Goal: Task Accomplishment & Management: Complete application form

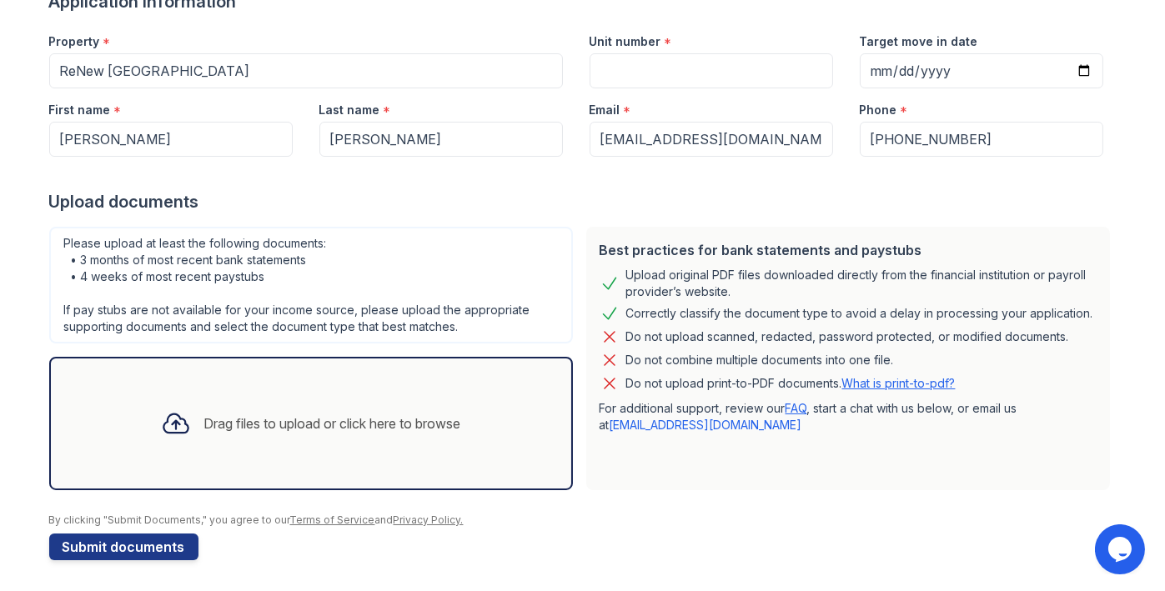
click at [316, 406] on div "Drag files to upload or click here to browse" at bounding box center [311, 423] width 327 height 57
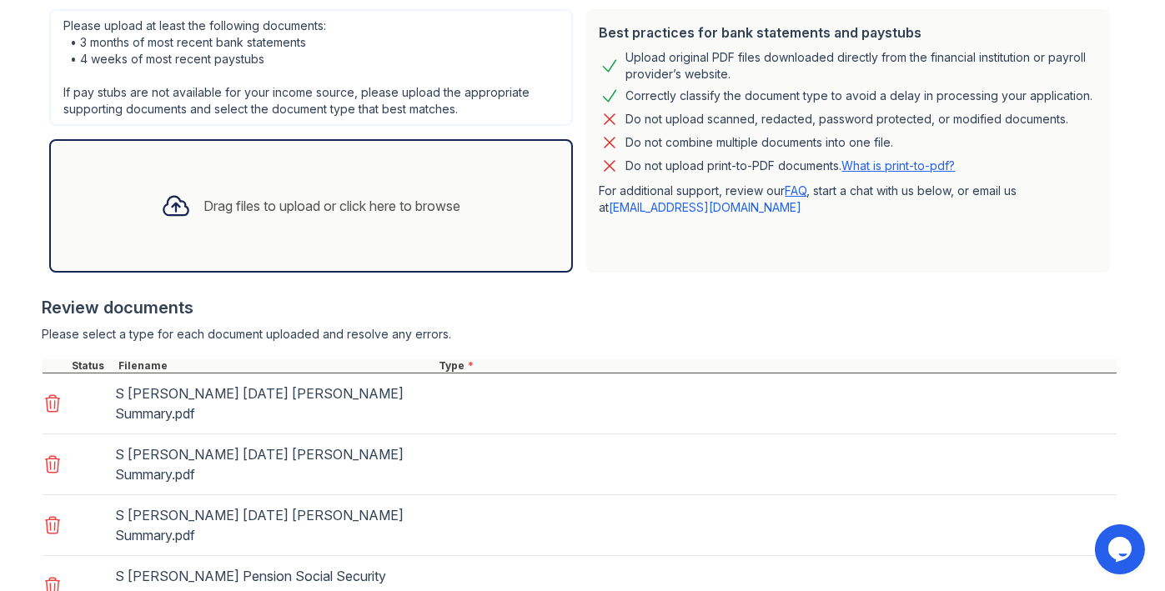
scroll to position [373, 0]
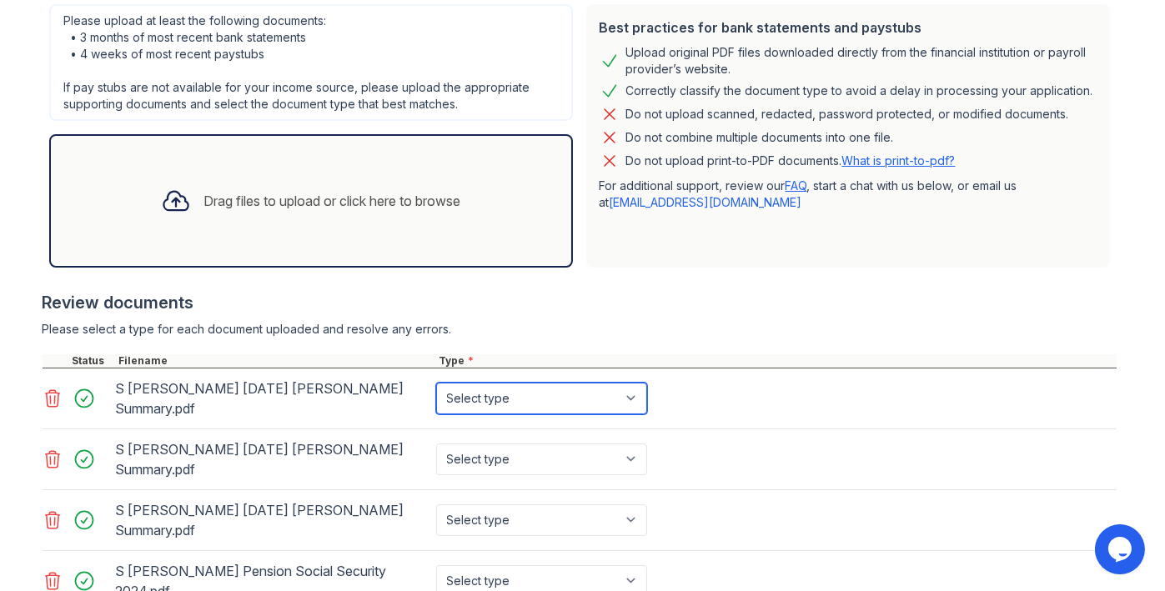
click at [626, 383] on select "Select type Paystub Bank Statement Offer Letter Tax Documents Benefit Award Let…" at bounding box center [541, 399] width 211 height 32
select select "investment_account_statement"
click at [436, 383] on select "Select type Paystub Bank Statement Offer Letter Tax Documents Benefit Award Let…" at bounding box center [541, 399] width 211 height 32
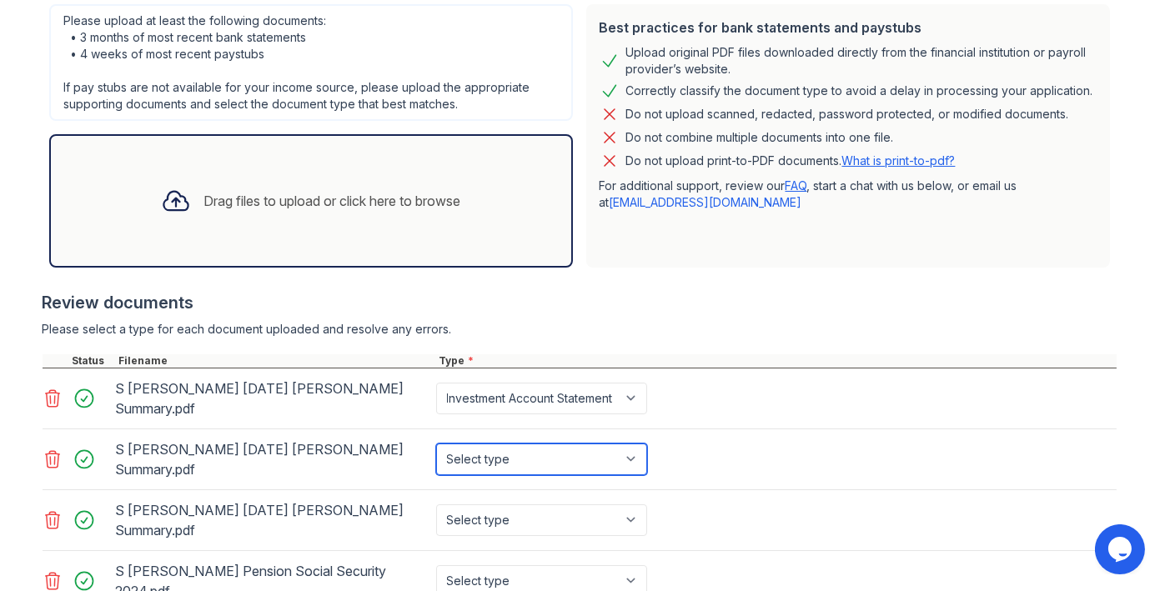
click at [635, 444] on select "Select type Paystub Bank Statement Offer Letter Tax Documents Benefit Award Let…" at bounding box center [541, 460] width 211 height 32
select select "investment_account_statement"
click at [436, 444] on select "Select type Paystub Bank Statement Offer Letter Tax Documents Benefit Award Let…" at bounding box center [541, 460] width 211 height 32
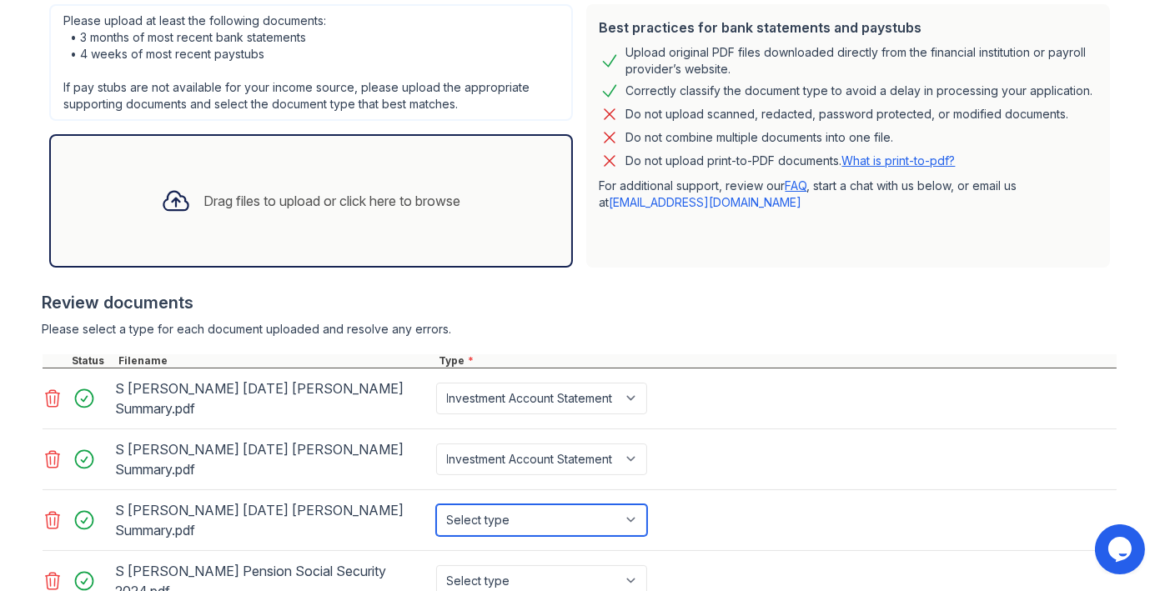
click at [628, 505] on select "Select type Paystub Bank Statement Offer Letter Tax Documents Benefit Award Let…" at bounding box center [541, 521] width 211 height 32
select select "investment_account_statement"
click at [436, 505] on select "Select type Paystub Bank Statement Offer Letter Tax Documents Benefit Award Let…" at bounding box center [541, 521] width 211 height 32
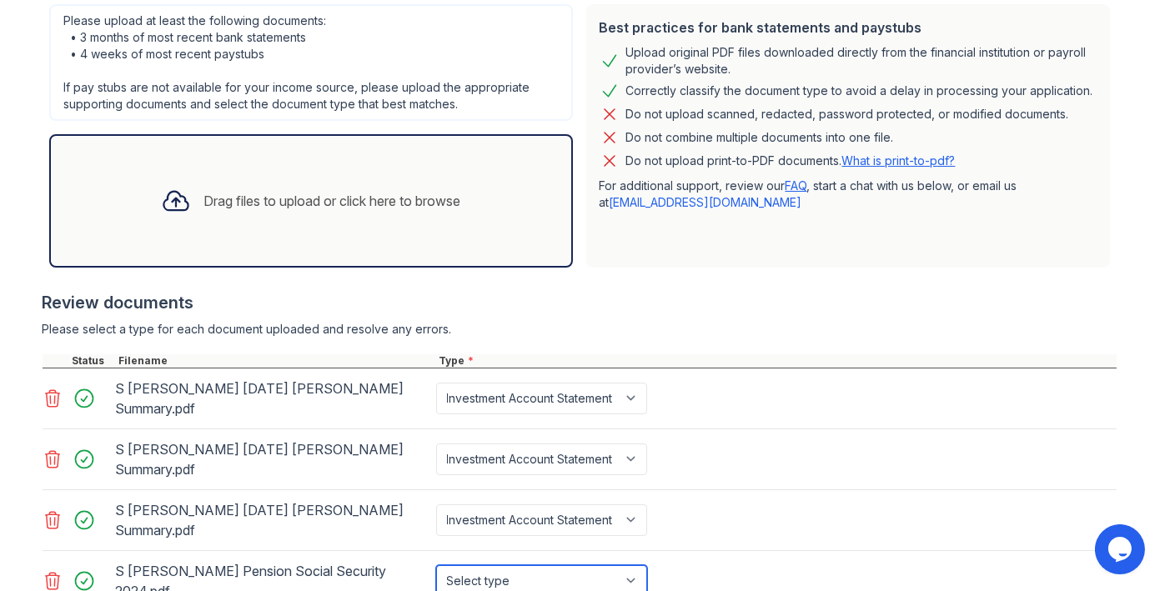
click at [622, 566] on select "Select type Paystub Bank Statement Offer Letter Tax Documents Benefit Award Let…" at bounding box center [541, 582] width 211 height 32
select select "tax_documents"
click at [436, 566] on select "Select type Paystub Bank Statement Offer Letter Tax Documents Benefit Award Let…" at bounding box center [541, 582] width 211 height 32
click at [762, 551] on div "S Delaney Pension Social Security 2024.pdf Select type Paystub Bank Statement O…" at bounding box center [580, 581] width 1074 height 61
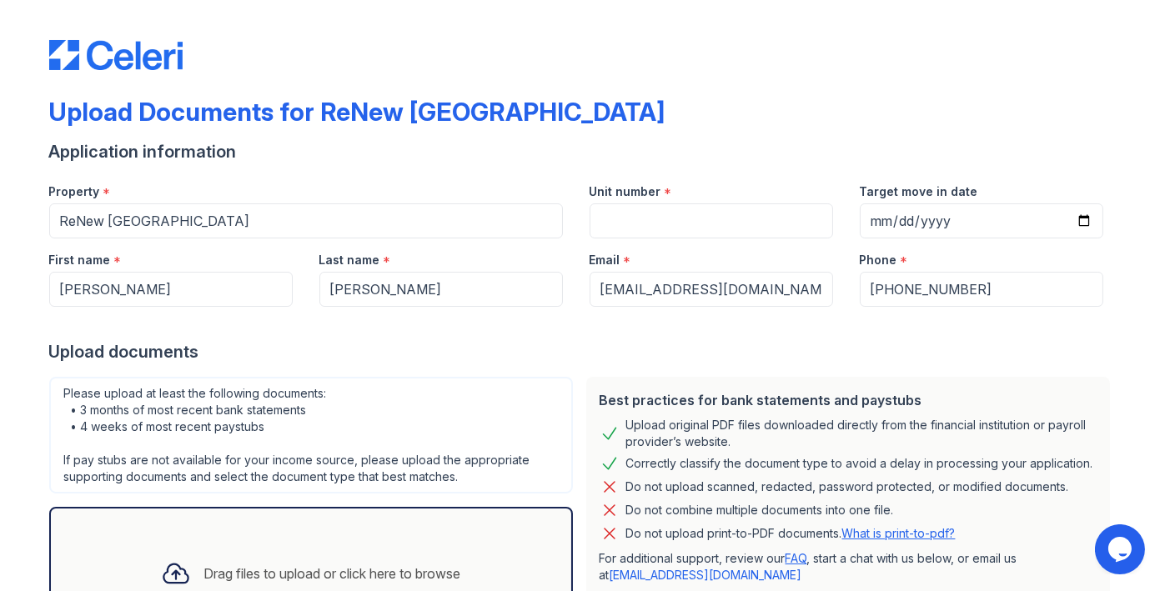
scroll to position [442, 0]
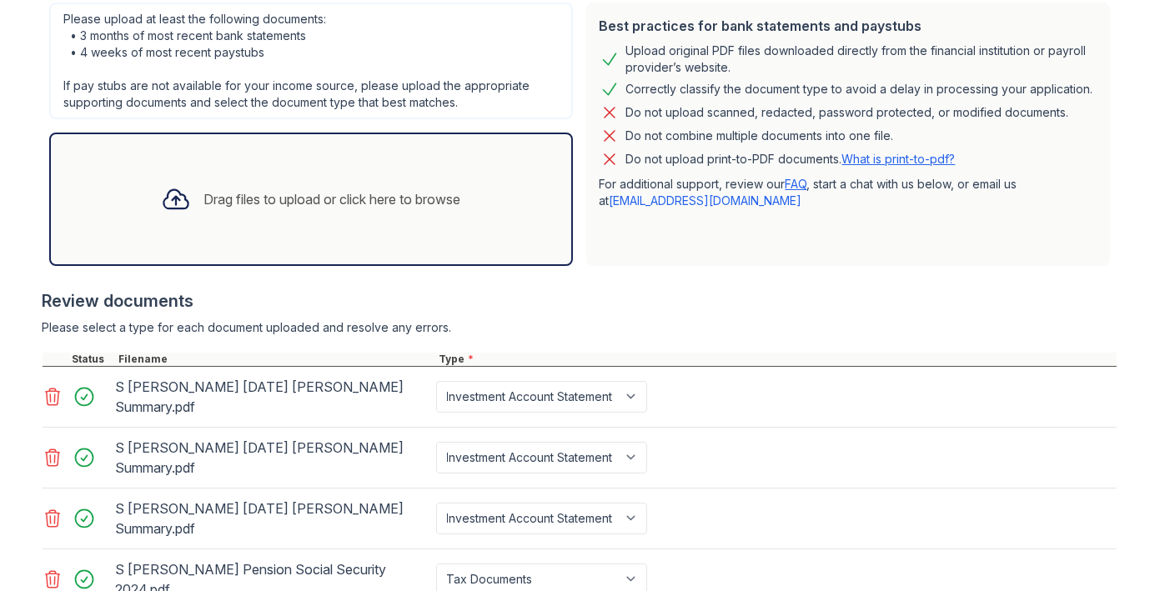
scroll to position [565, 0]
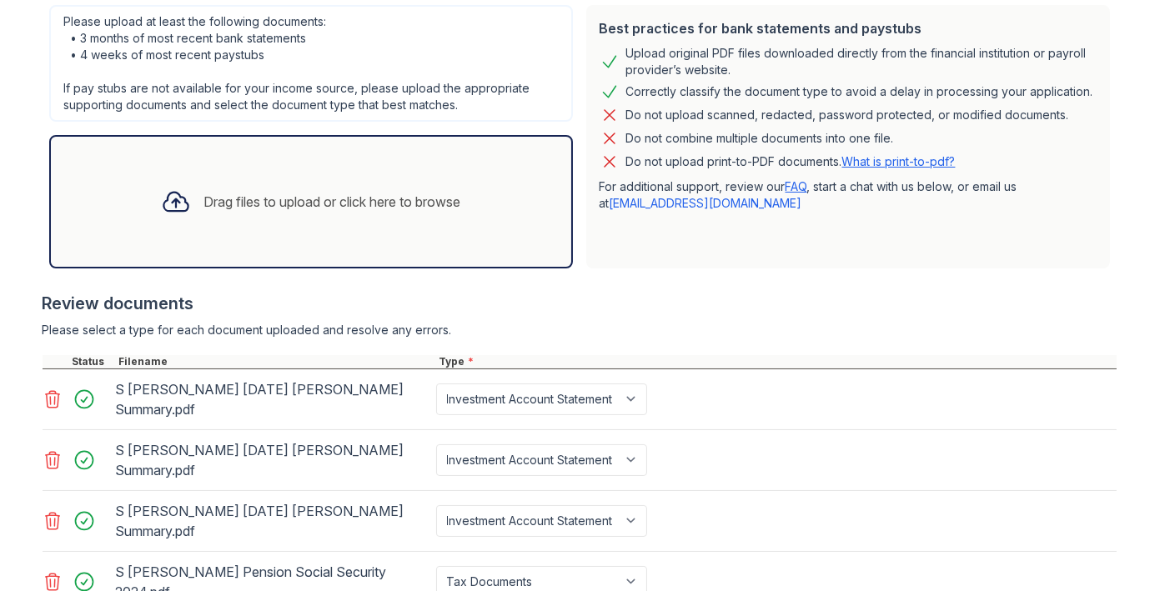
scroll to position [445, 0]
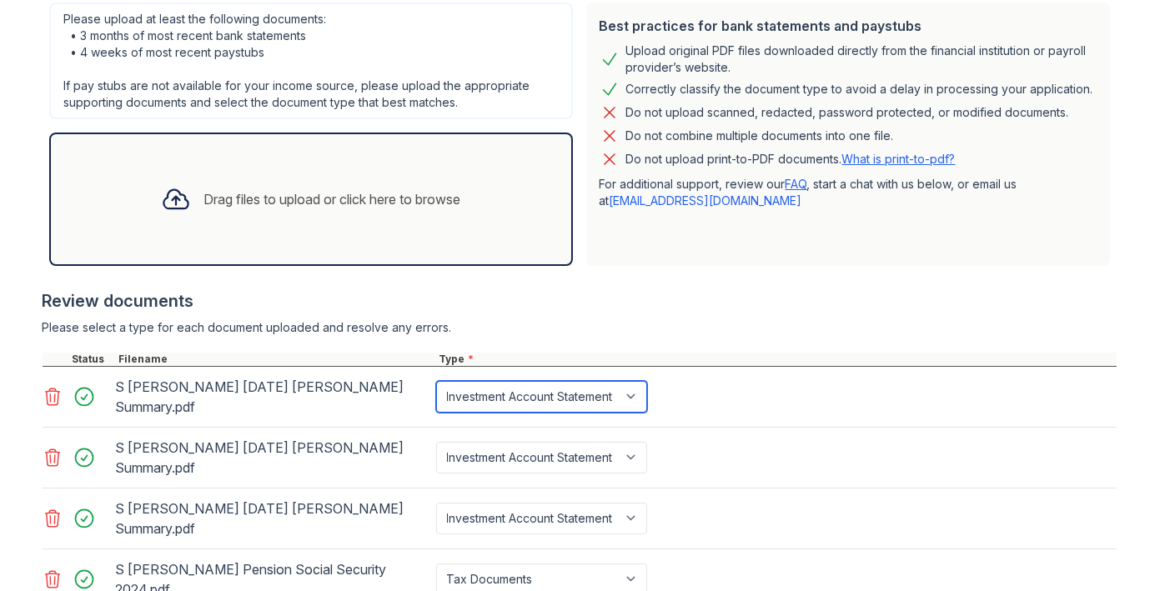
click at [625, 384] on select "Paystub Bank Statement Offer Letter Tax Documents Benefit Award Letter Investme…" at bounding box center [541, 397] width 211 height 32
select select "bank_statement"
click at [436, 381] on select "Paystub Bank Statement Offer Letter Tax Documents Benefit Award Letter Investme…" at bounding box center [541, 397] width 211 height 32
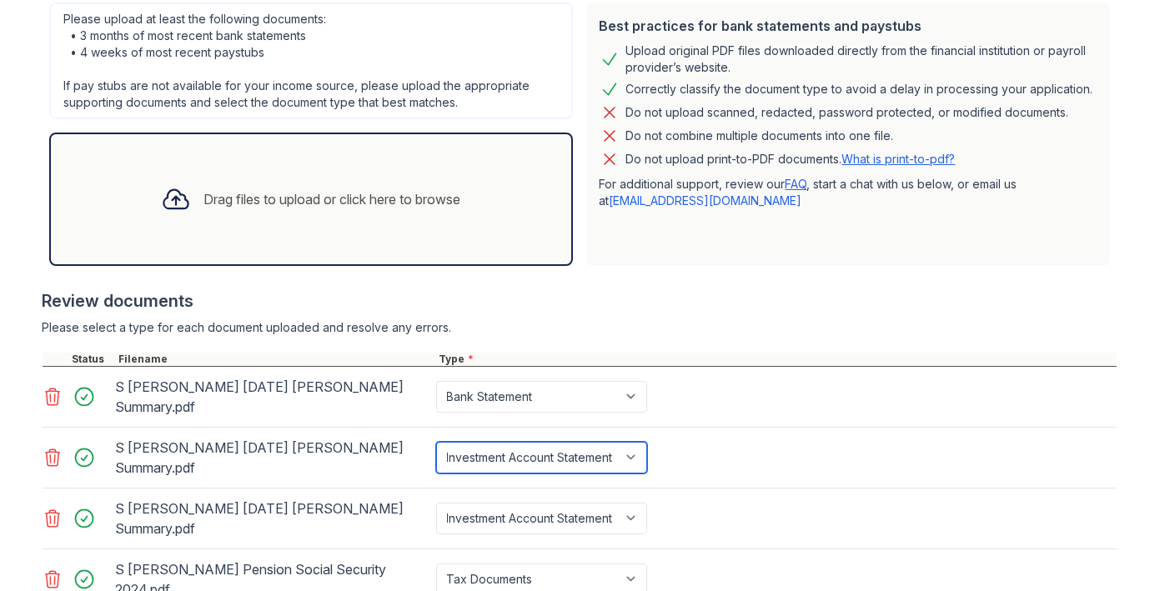
click at [625, 442] on select "Paystub Bank Statement Offer Letter Tax Documents Benefit Award Letter Investme…" at bounding box center [541, 458] width 211 height 32
select select "bank_statement"
click at [436, 442] on select "Paystub Bank Statement Offer Letter Tax Documents Benefit Award Letter Investme…" at bounding box center [541, 458] width 211 height 32
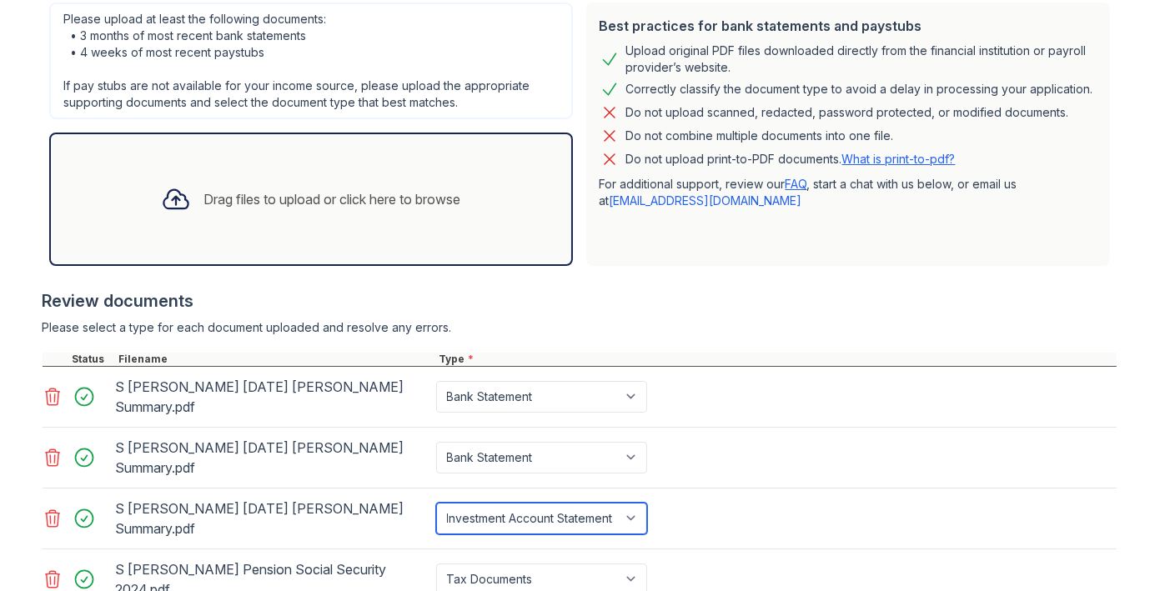
click at [629, 503] on select "Paystub Bank Statement Offer Letter Tax Documents Benefit Award Letter Investme…" at bounding box center [541, 519] width 211 height 32
select select "bank_statement"
click at [436, 503] on select "Paystub Bank Statement Offer Letter Tax Documents Benefit Award Letter Investme…" at bounding box center [541, 519] width 211 height 32
click at [773, 489] on div "S Delaney May 2025 Roth Summary.pdf Paystub Bank Statement Offer Letter Tax Doc…" at bounding box center [580, 519] width 1074 height 61
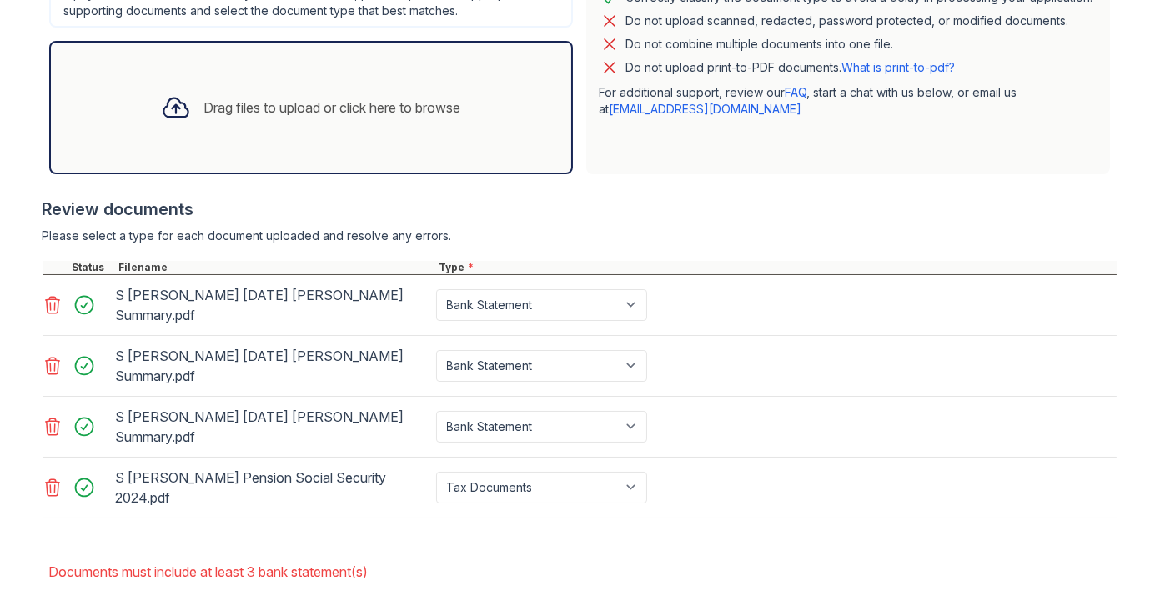
scroll to position [565, 0]
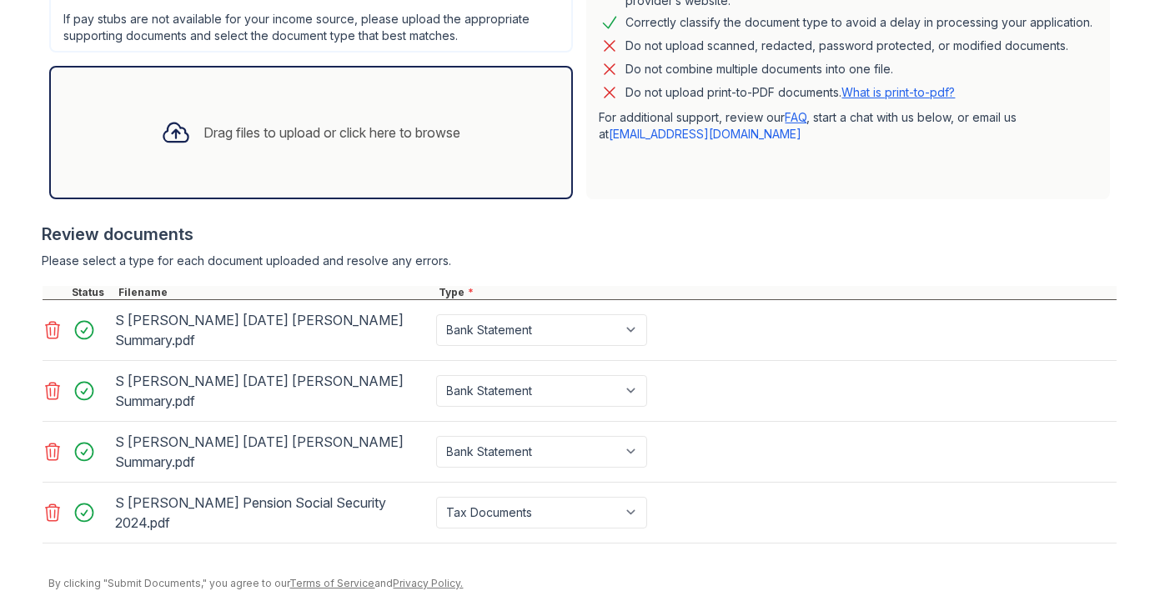
scroll to position [67, 0]
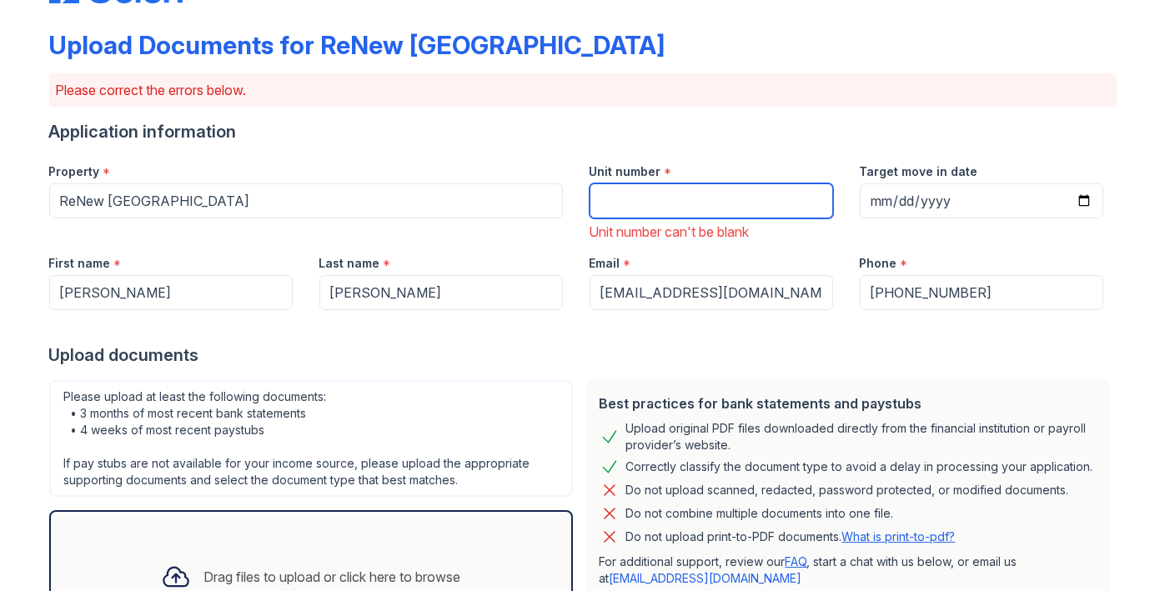
click at [618, 197] on input "Unit number" at bounding box center [712, 201] width 244 height 35
type input "307"
click at [826, 236] on div "Unit number can't be blank" at bounding box center [712, 232] width 244 height 20
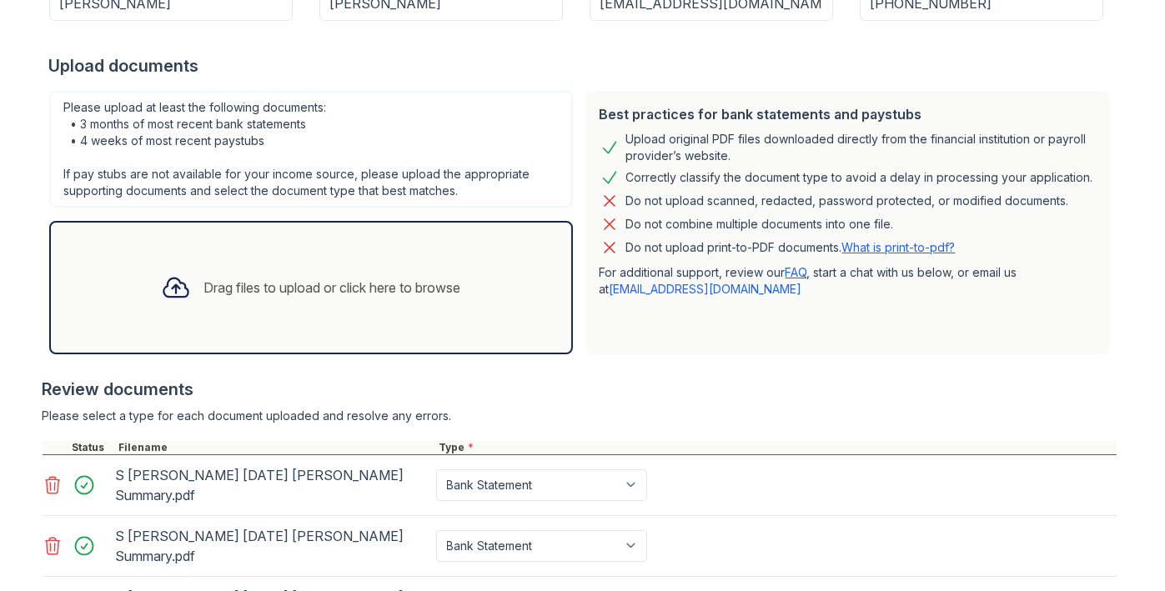
scroll to position [511, 0]
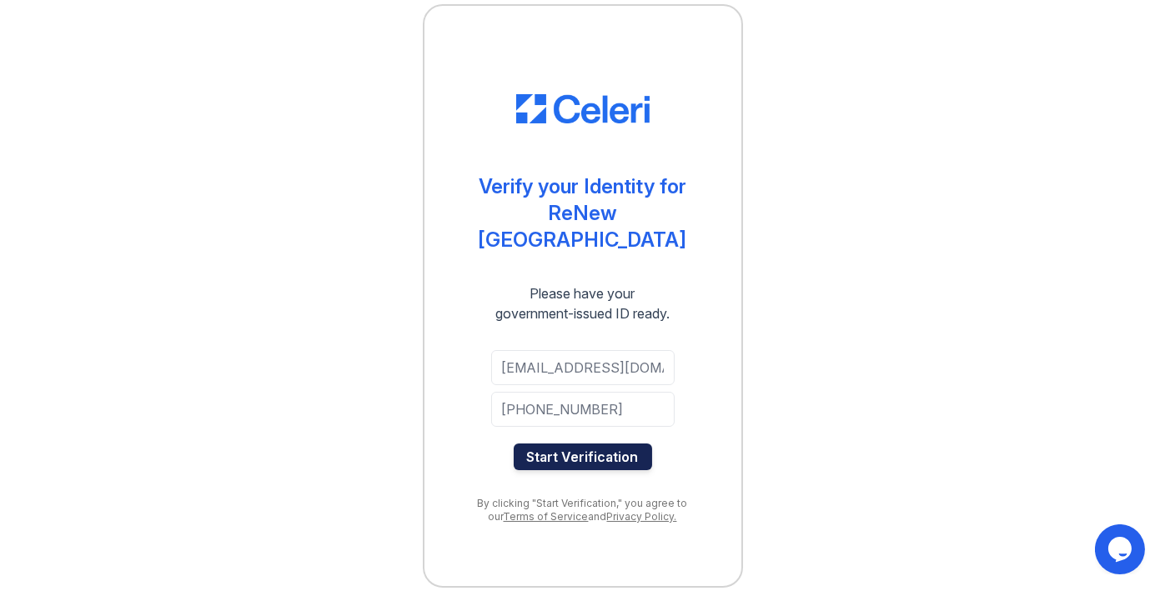
click at [611, 446] on button "Start Verification" at bounding box center [583, 457] width 138 height 27
